Goal: Use online tool/utility: Utilize a website feature to perform a specific function

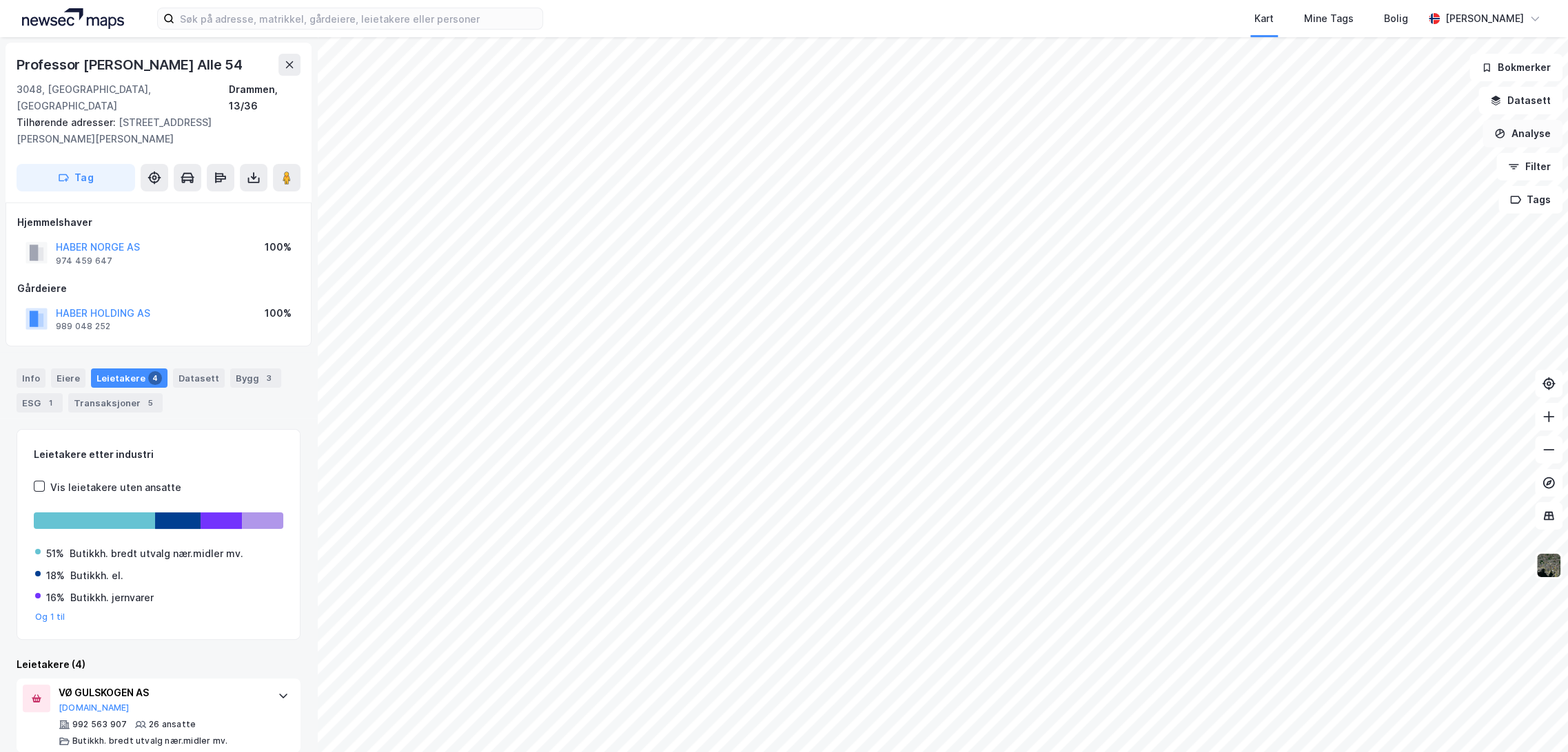
click at [1534, 126] on button "Analyse" at bounding box center [1522, 133] width 80 height 28
click at [1368, 141] on div "Mål avstand" at bounding box center [1394, 135] width 159 height 23
click at [1537, 133] on button "Analyse" at bounding box center [1522, 133] width 80 height 28
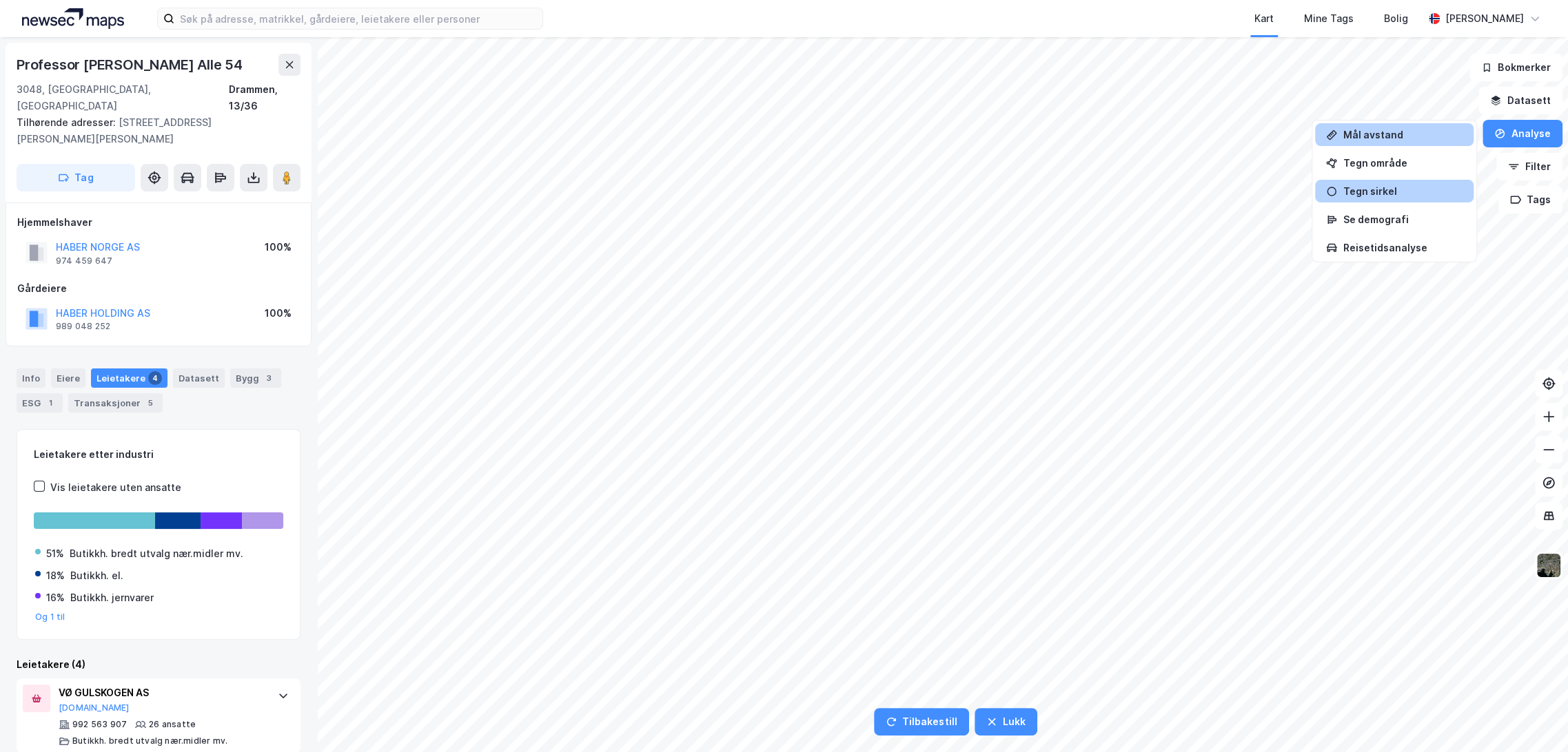
click at [1391, 188] on div "Tegn sirkel" at bounding box center [1402, 191] width 120 height 12
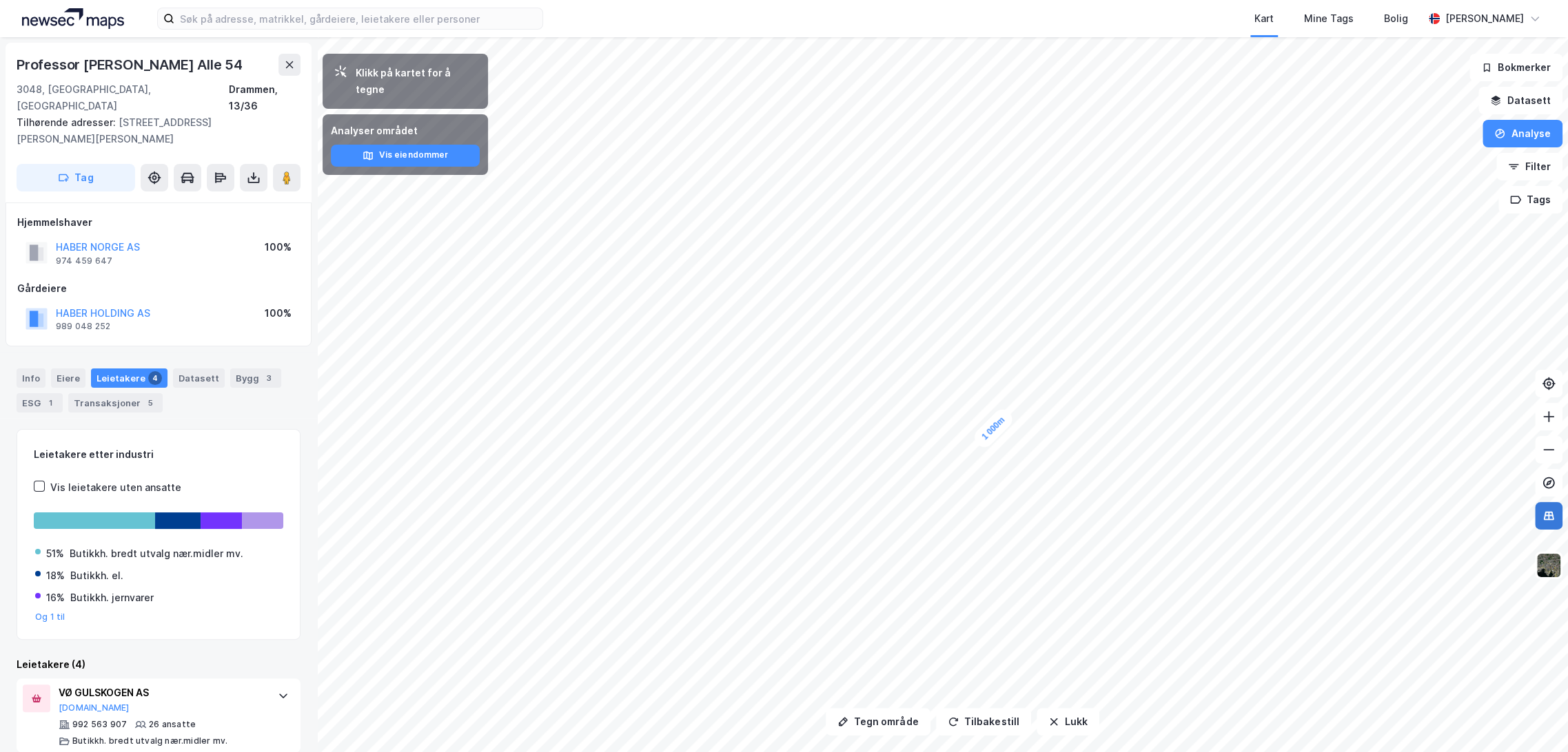
click at [1549, 516] on icon at bounding box center [1549, 515] width 9 height 1
click at [1553, 477] on icon at bounding box center [1549, 482] width 14 height 14
